Goal: Task Accomplishment & Management: Manage account settings

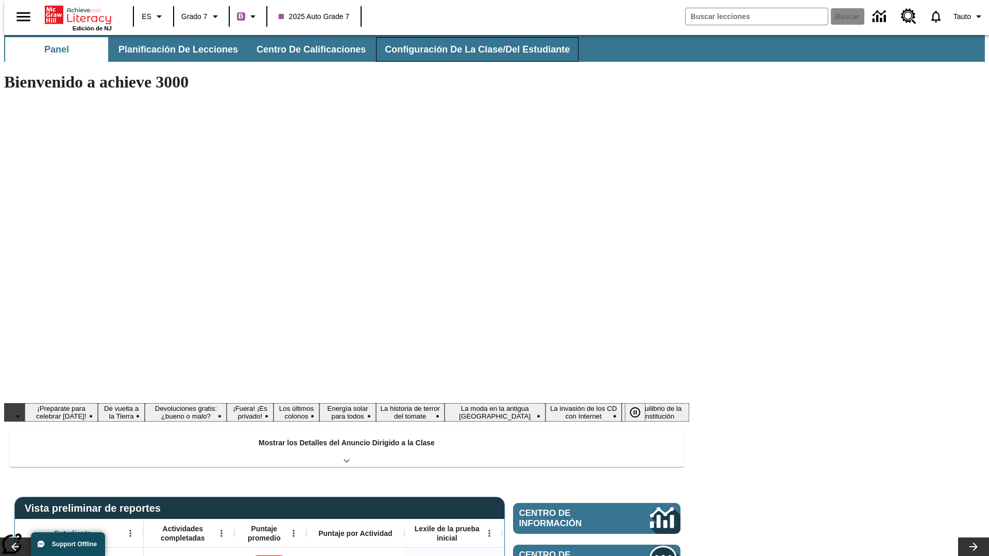
click at [466, 49] on span "Configuración de la clase/del estudiante" at bounding box center [477, 50] width 185 height 12
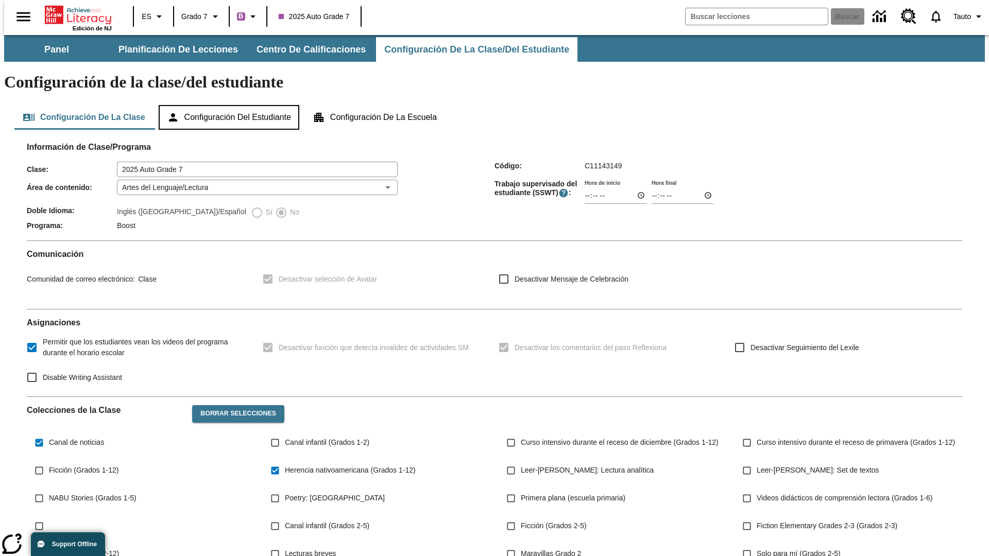
click at [230, 105] on button "Configuración del estudiante" at bounding box center [229, 117] width 141 height 25
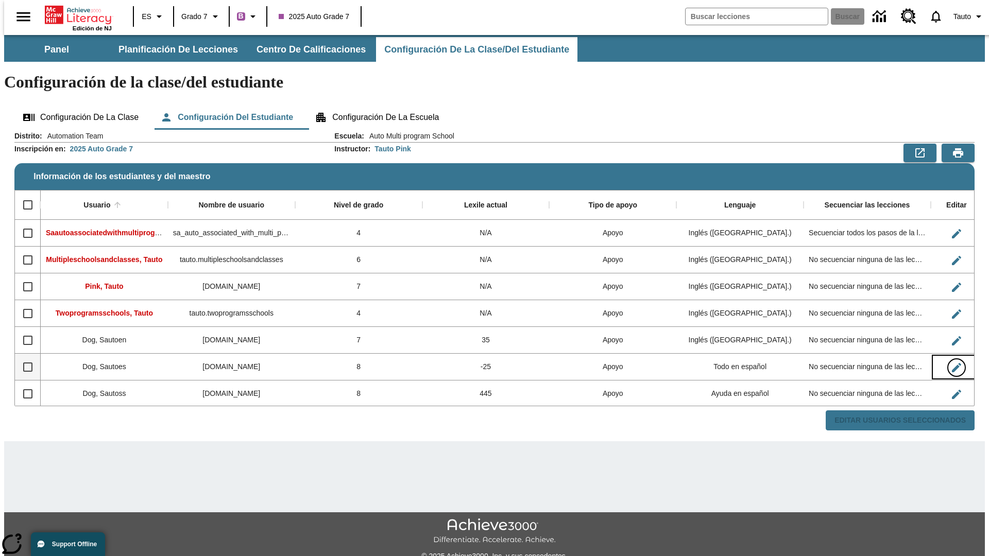
click at [951, 363] on icon "Editar Usuario" at bounding box center [955, 367] width 9 height 9
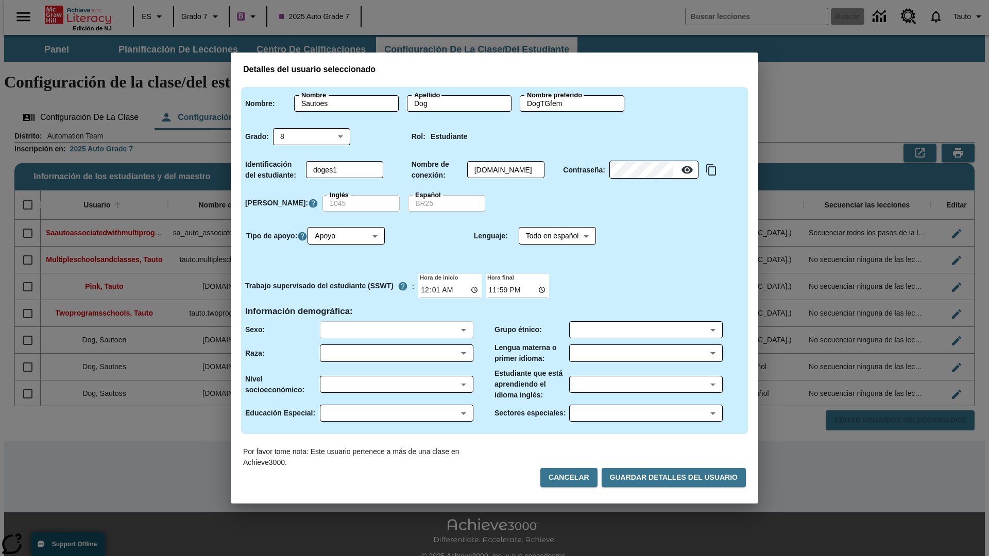
click at [396, 330] on body "Saltar al contenido principal Edición de NJ ES Grado 7 B 2025 Auto Grade 7 Busc…" at bounding box center [494, 307] width 980 height 544
click at [396, 353] on body "Saltar al contenido principal Edición de NJ ES Grado 7 B 2025 Auto Grade 7 Busc…" at bounding box center [494, 307] width 980 height 544
click at [396, 384] on body "Saltar al contenido principal Edición de NJ ES Grado 7 B 2025 Auto Grade 7 Busc…" at bounding box center [494, 307] width 980 height 544
click at [396, 413] on body "Saltar al contenido principal Edición de NJ ES Grado 7 B 2025 Auto Grade 7 Busc…" at bounding box center [494, 307] width 980 height 544
click at [645, 330] on body "Saltar al contenido principal Edición de NJ ES Grado 7 B 2025 Auto Grade 7 Busc…" at bounding box center [494, 307] width 980 height 544
